Goal: Task Accomplishment & Management: Manage account settings

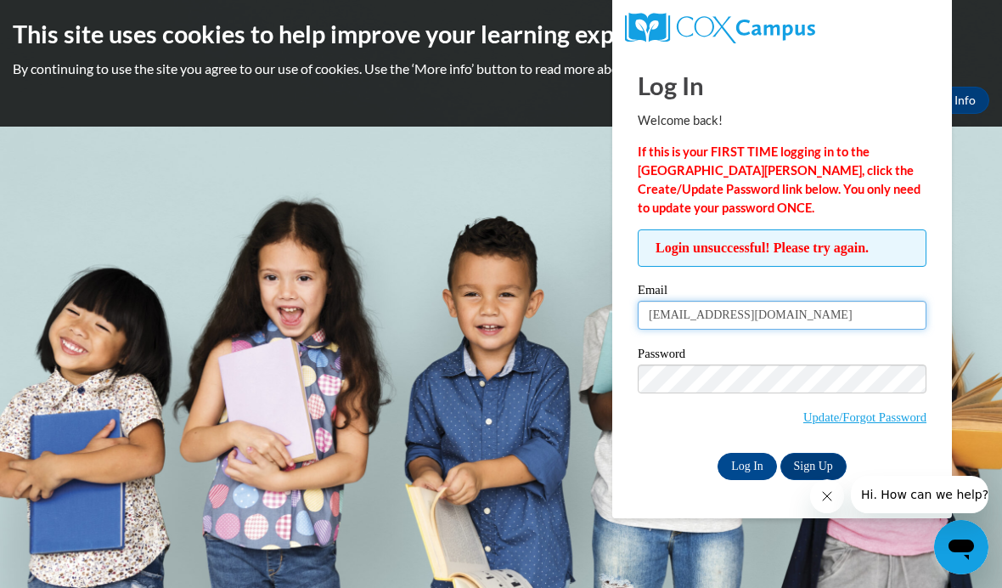
click at [732, 329] on input "xrasher@studen.uiwtx.edu" at bounding box center [782, 315] width 289 height 29
click at [732, 322] on input "xrasher@studen.uiwtx.edu" at bounding box center [782, 315] width 289 height 29
click at [844, 324] on input "[EMAIL_ADDRESS][DOMAIN_NAME]" at bounding box center [782, 315] width 289 height 29
click at [828, 329] on input "[EMAIL_ADDRESS][DOMAIN_NAME]" at bounding box center [782, 315] width 289 height 29
click at [835, 319] on input "[EMAIL_ADDRESS][DOMAIN_NAME]" at bounding box center [782, 315] width 289 height 29
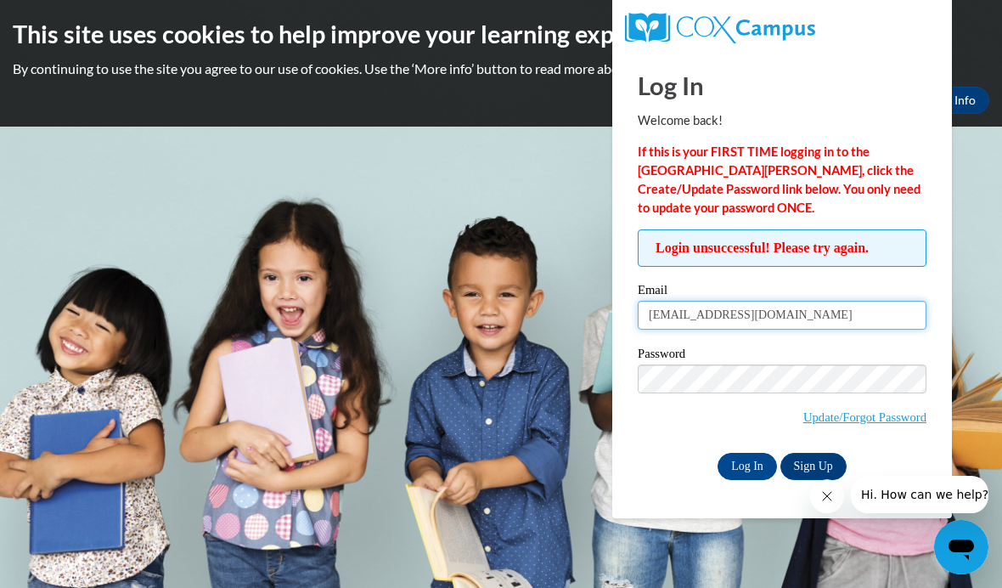
type input "xrasher@student.uiwtx."
click at [764, 465] on input "Log In" at bounding box center [747, 466] width 59 height 27
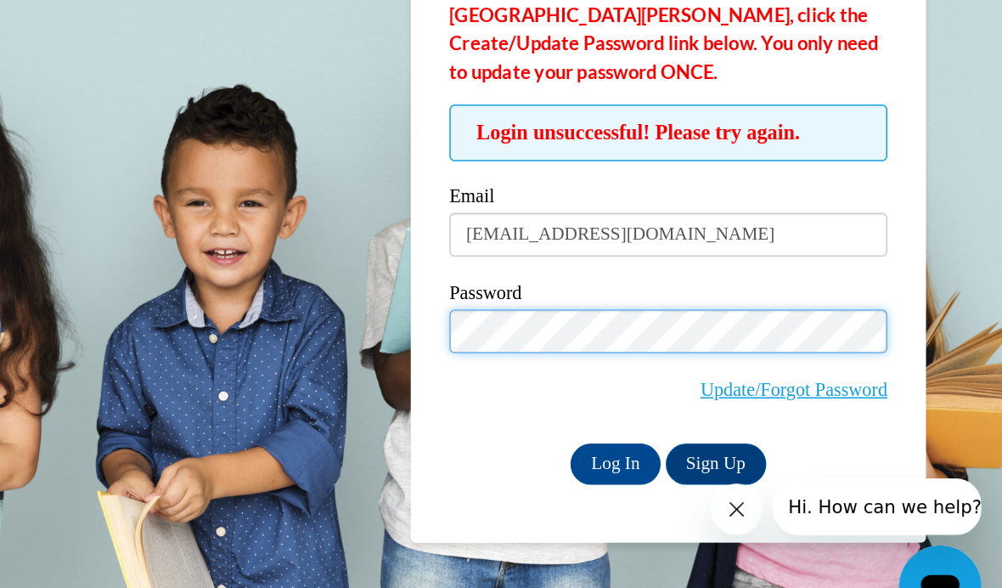
click at [718, 453] on input "Log In" at bounding box center [747, 466] width 59 height 27
